Goal: Register for event/course

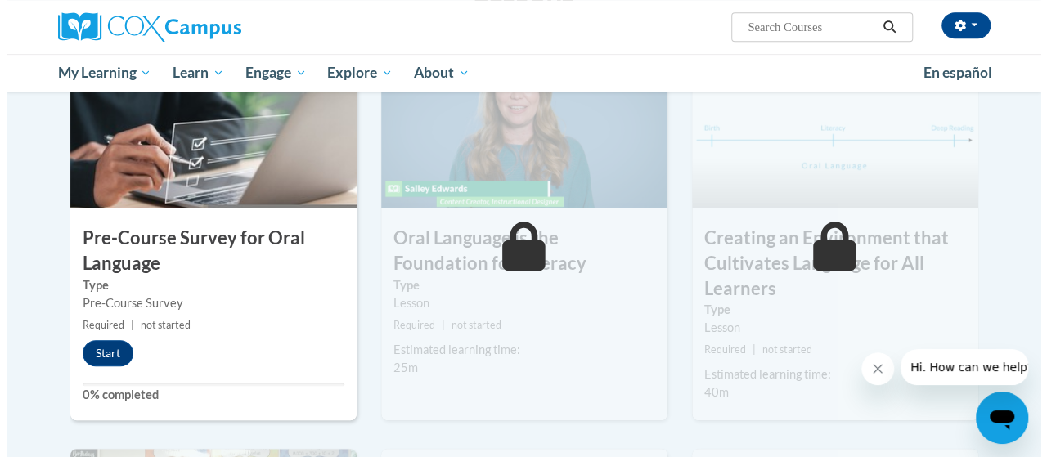
scroll to position [429, 0]
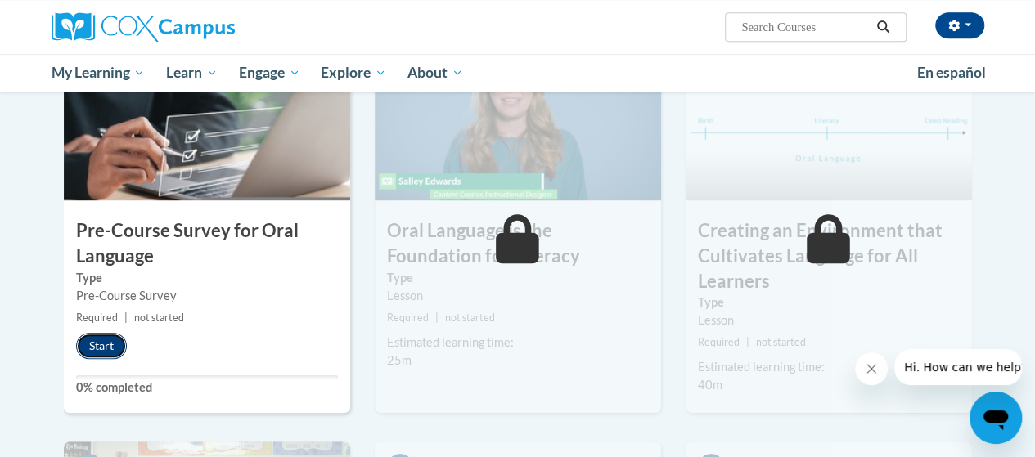
click at [92, 347] on button "Start" at bounding box center [101, 346] width 51 height 26
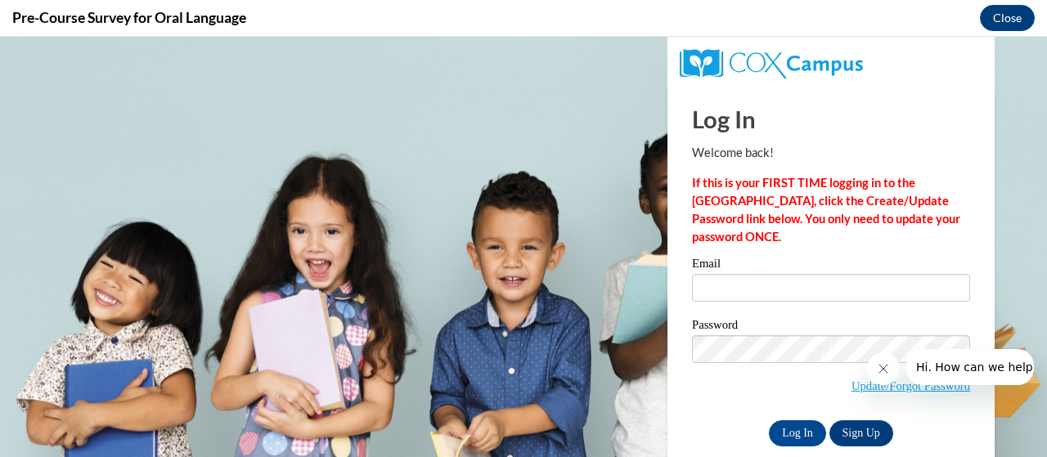
scroll to position [0, 0]
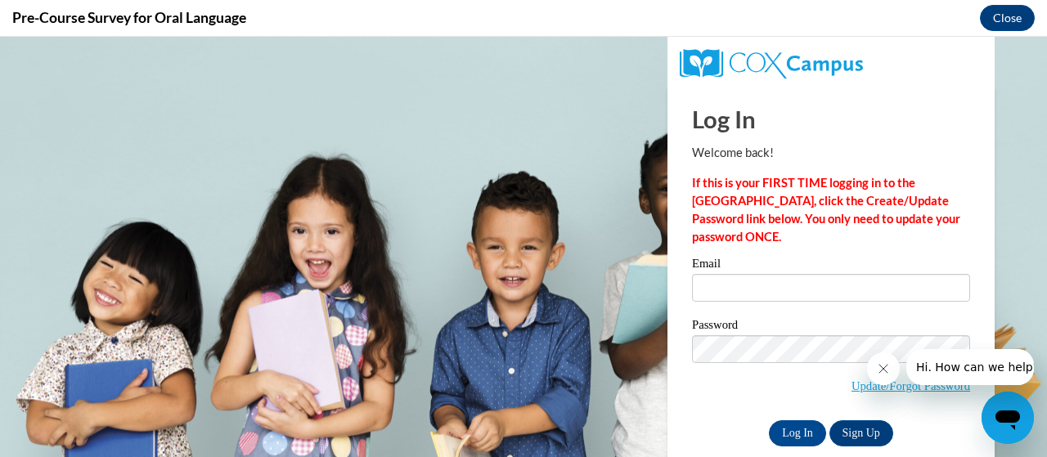
click at [882, 370] on icon "Close message from company" at bounding box center [882, 368] width 13 height 13
click at [884, 368] on icon "Close message from company" at bounding box center [882, 368] width 13 height 13
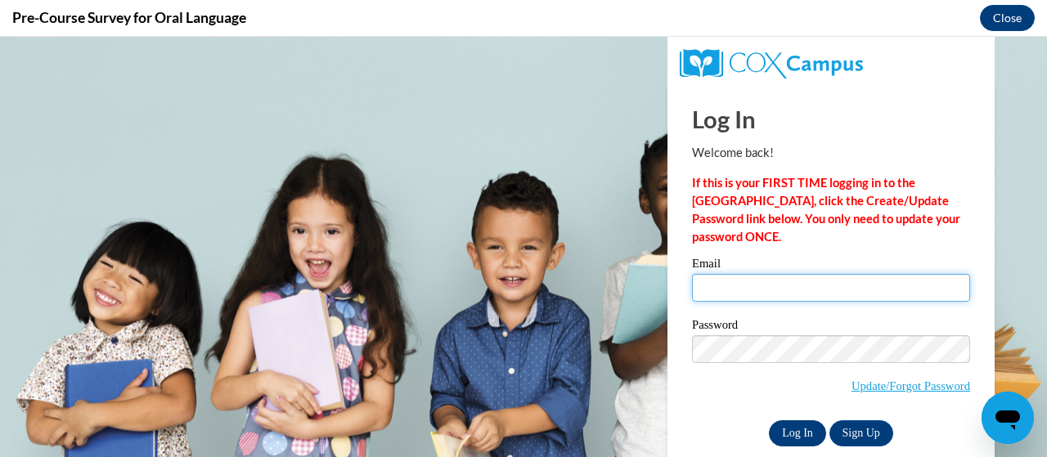
type input "Schofield.Gerald.S@muscogee.k12.ga.us"
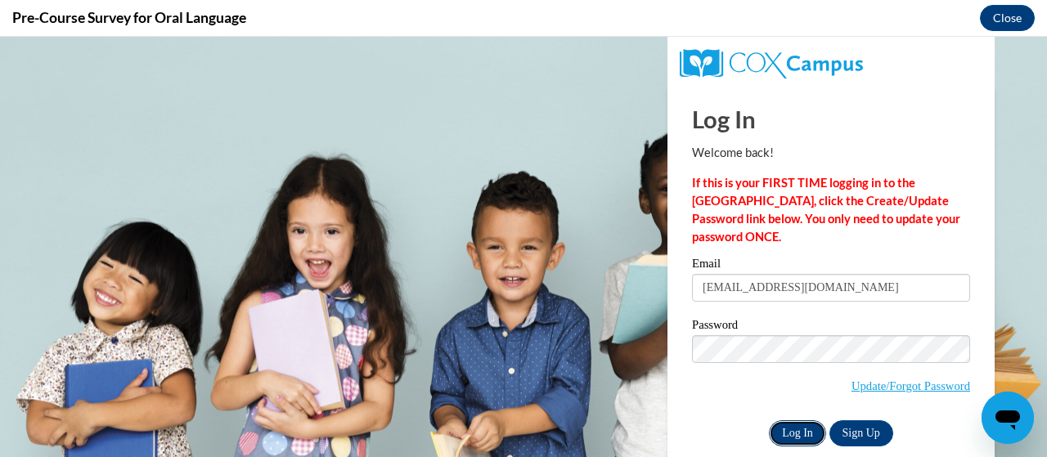
click at [785, 431] on input "Log In" at bounding box center [797, 433] width 57 height 26
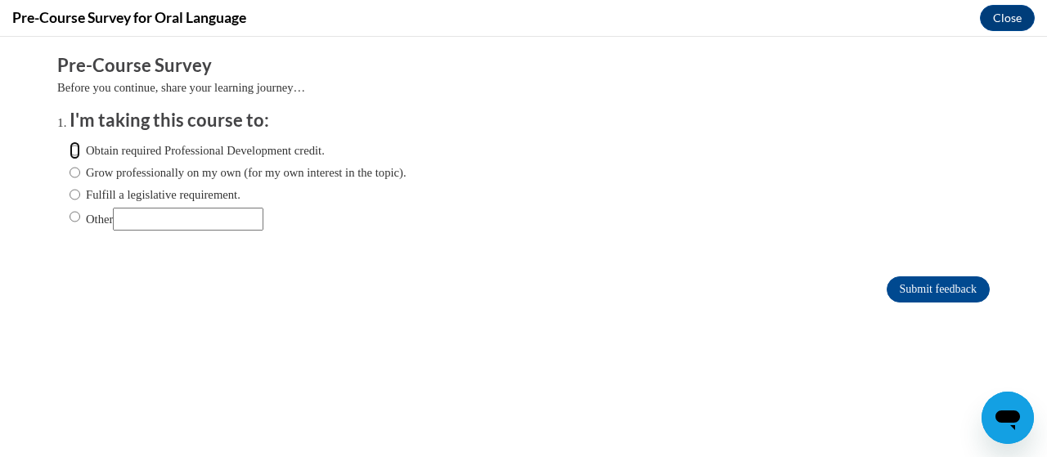
click at [70, 151] on input "Obtain required Professional Development credit." at bounding box center [75, 151] width 11 height 18
radio input "true"
click at [1001, 18] on button "Close" at bounding box center [1007, 18] width 55 height 26
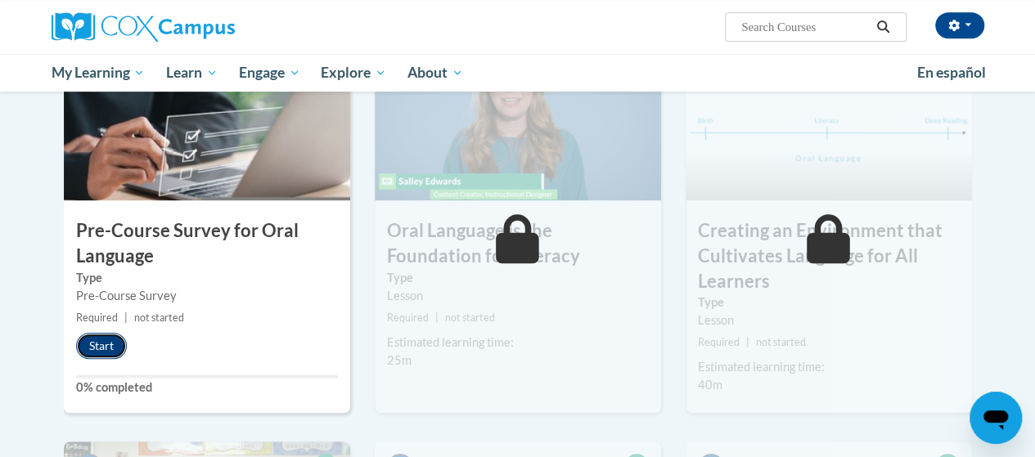
click at [97, 348] on button "Start" at bounding box center [101, 346] width 51 height 26
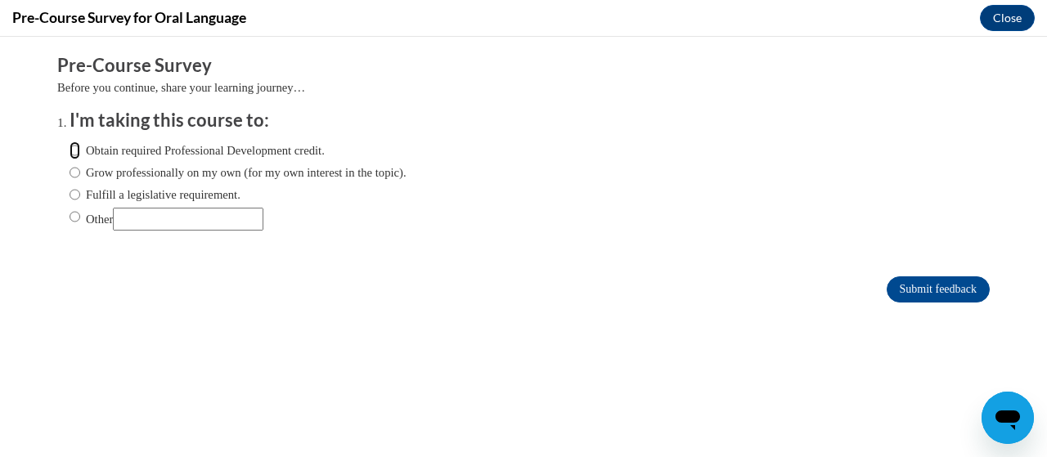
click at [70, 154] on input "Obtain required Professional Development credit." at bounding box center [75, 151] width 11 height 18
radio input "true"
click at [926, 358] on div "Comments Pre-Course Survey Before you continue, share your learning journey… I'…" at bounding box center [523, 227] width 957 height 381
click at [931, 291] on input "Submit feedback" at bounding box center [938, 289] width 103 height 26
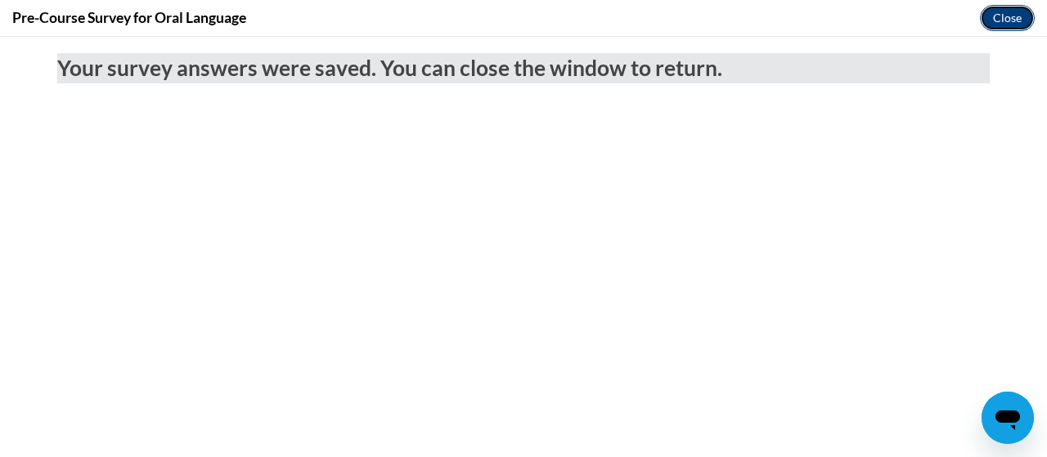
click at [1003, 20] on button "Close" at bounding box center [1007, 18] width 55 height 26
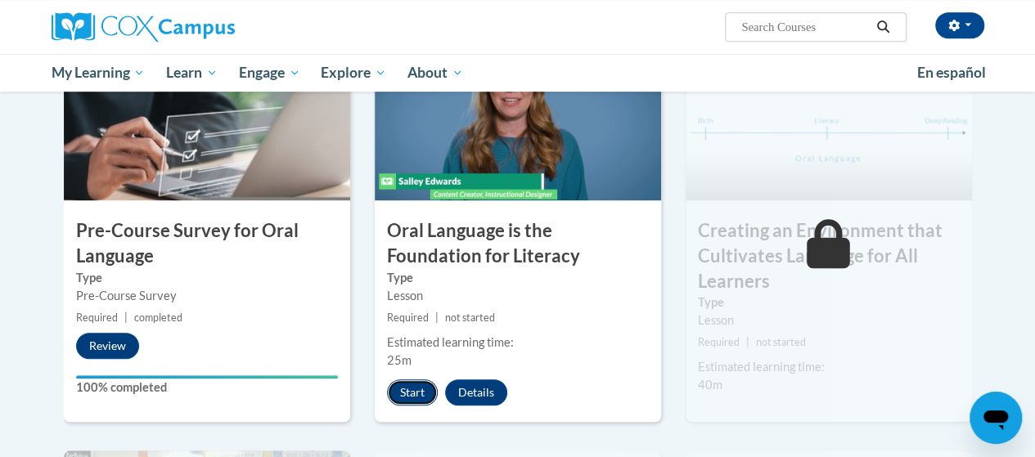
click at [410, 391] on button "Start" at bounding box center [412, 393] width 51 height 26
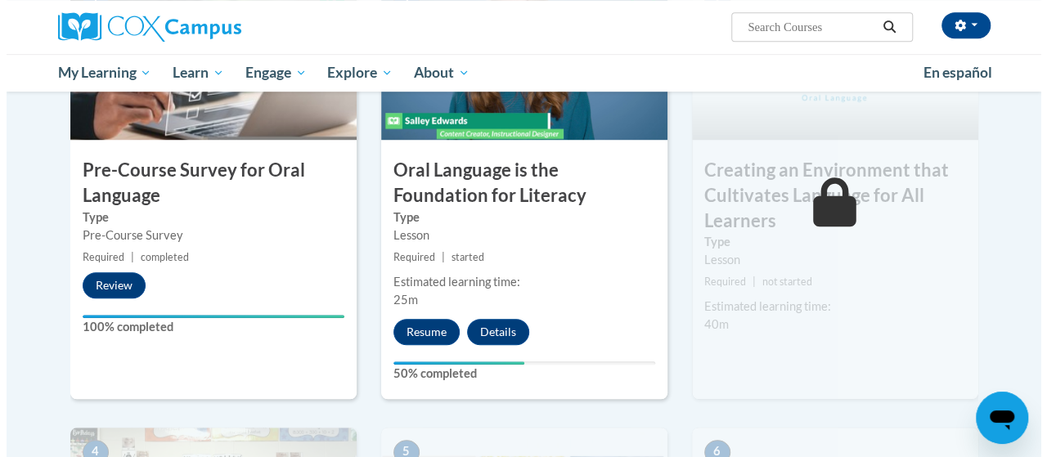
scroll to position [494, 0]
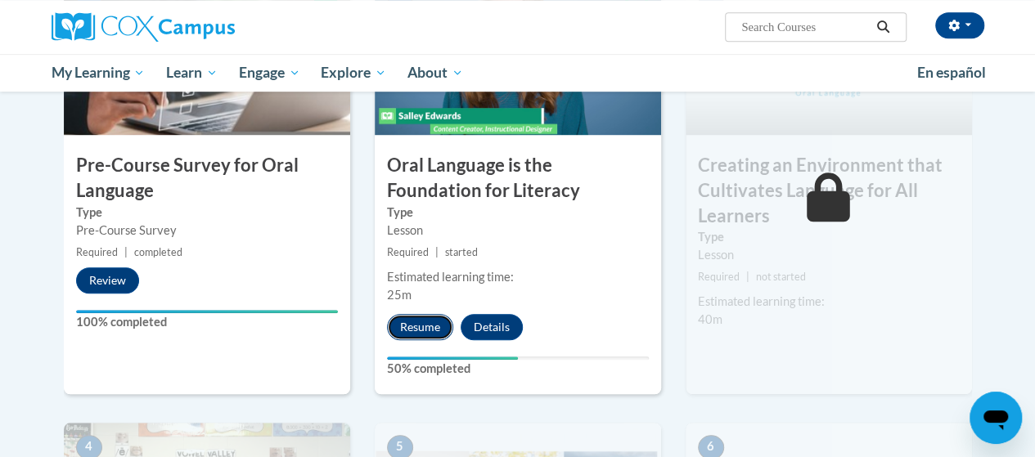
click at [420, 327] on button "Resume" at bounding box center [420, 327] width 66 height 26
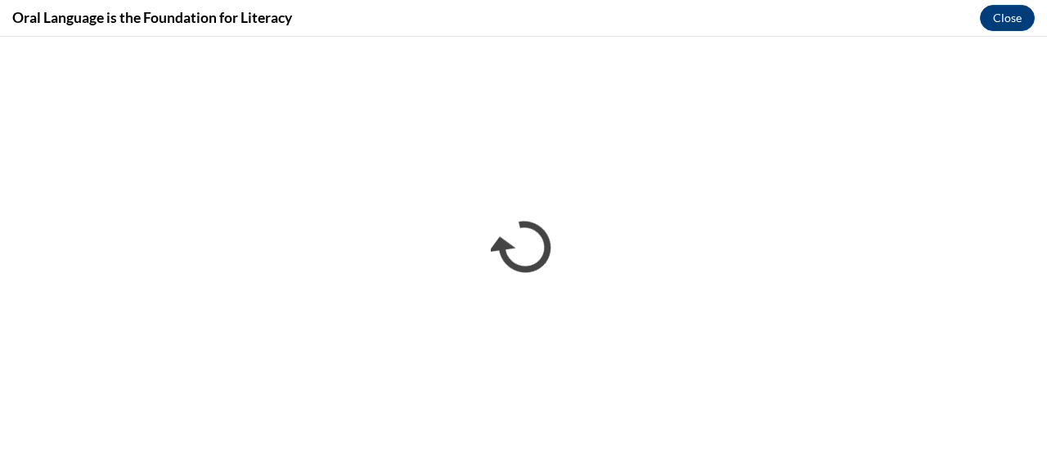
scroll to position [0, 0]
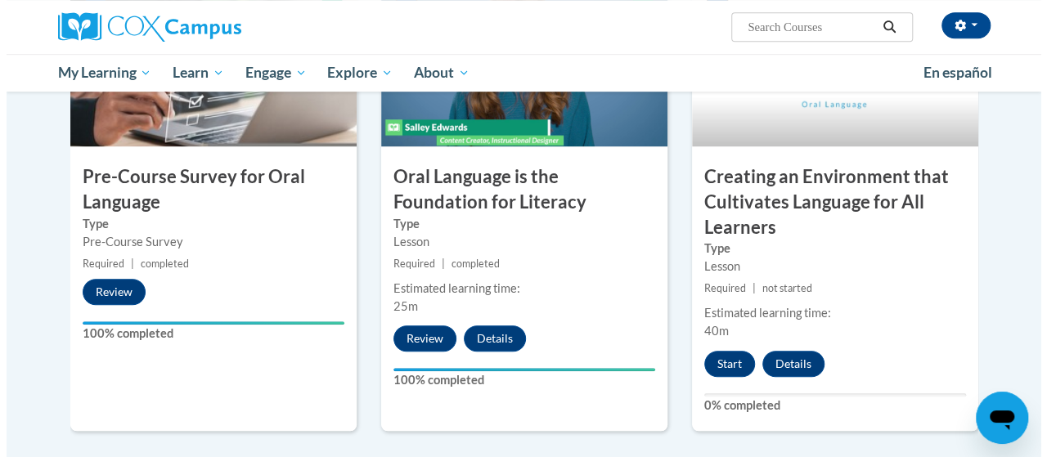
scroll to position [482, 0]
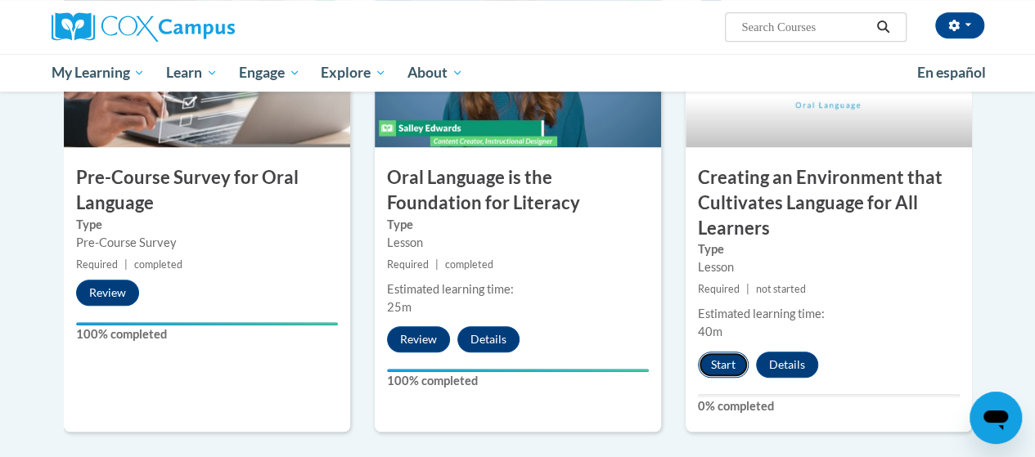
click at [721, 364] on button "Start" at bounding box center [723, 365] width 51 height 26
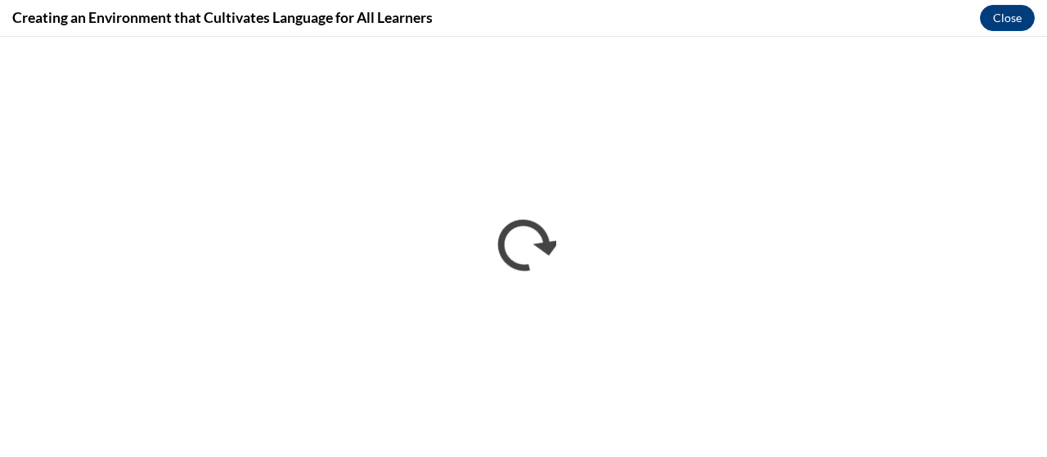
scroll to position [0, 0]
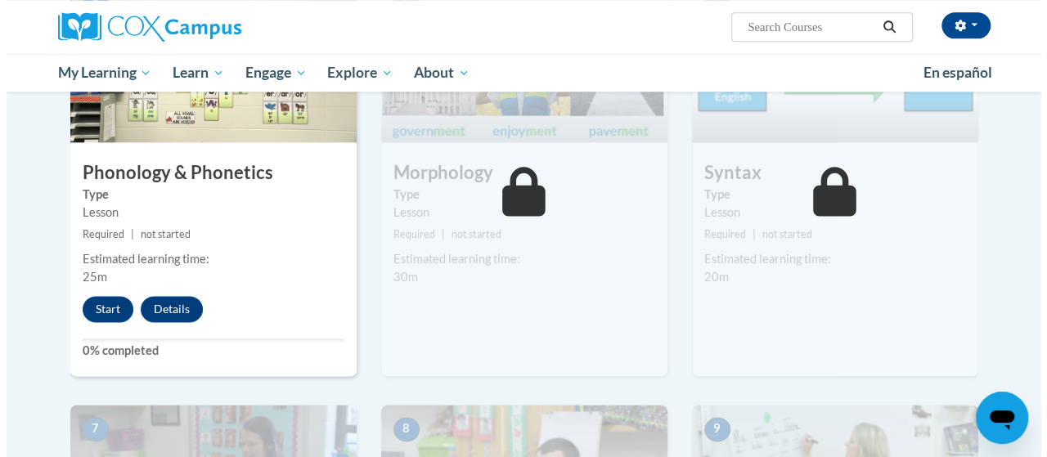
scroll to position [964, 0]
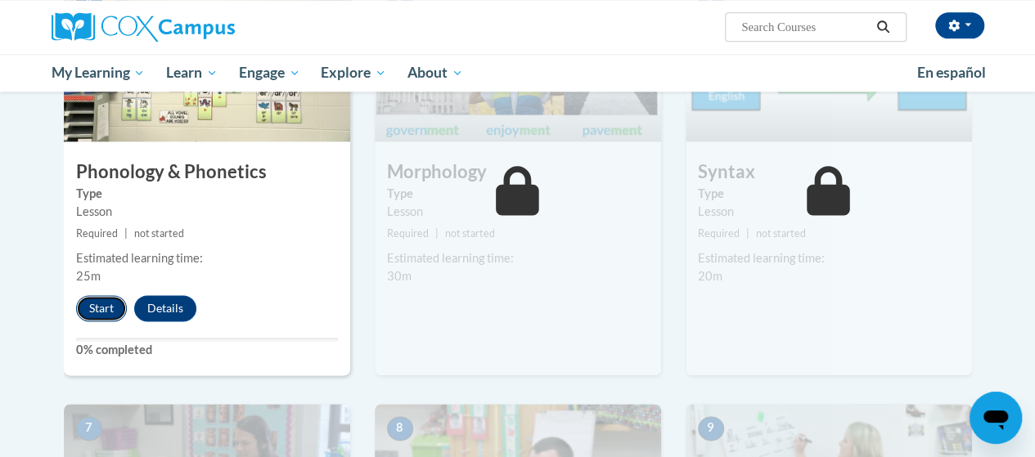
click at [98, 311] on button "Start" at bounding box center [101, 308] width 51 height 26
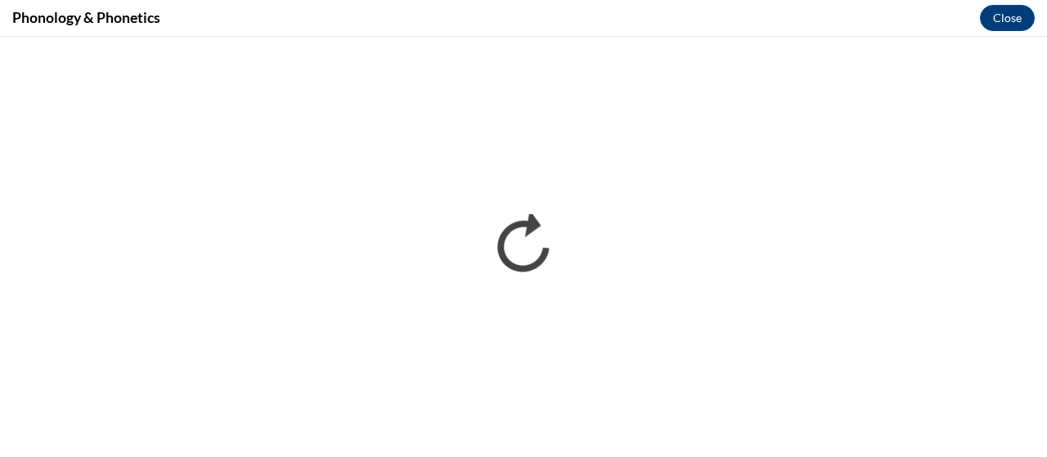
scroll to position [0, 0]
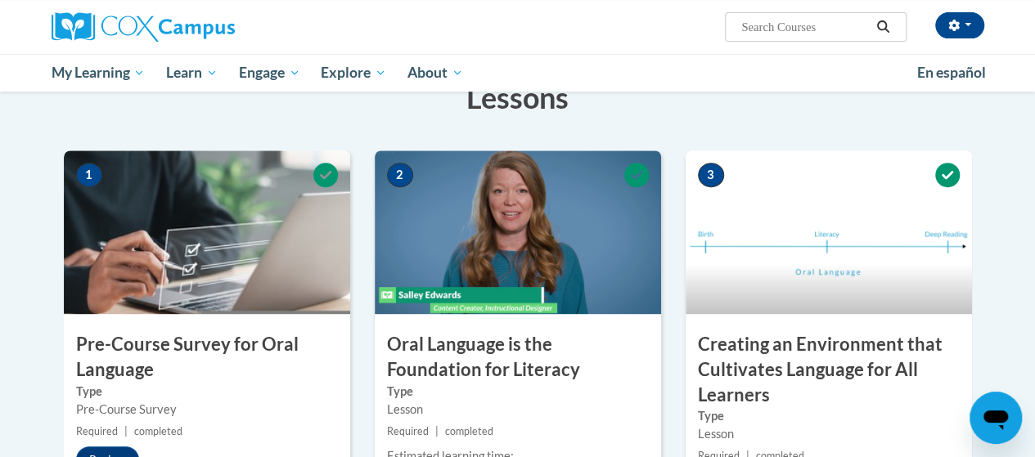
scroll to position [313, 0]
